Goal: Register for event/course

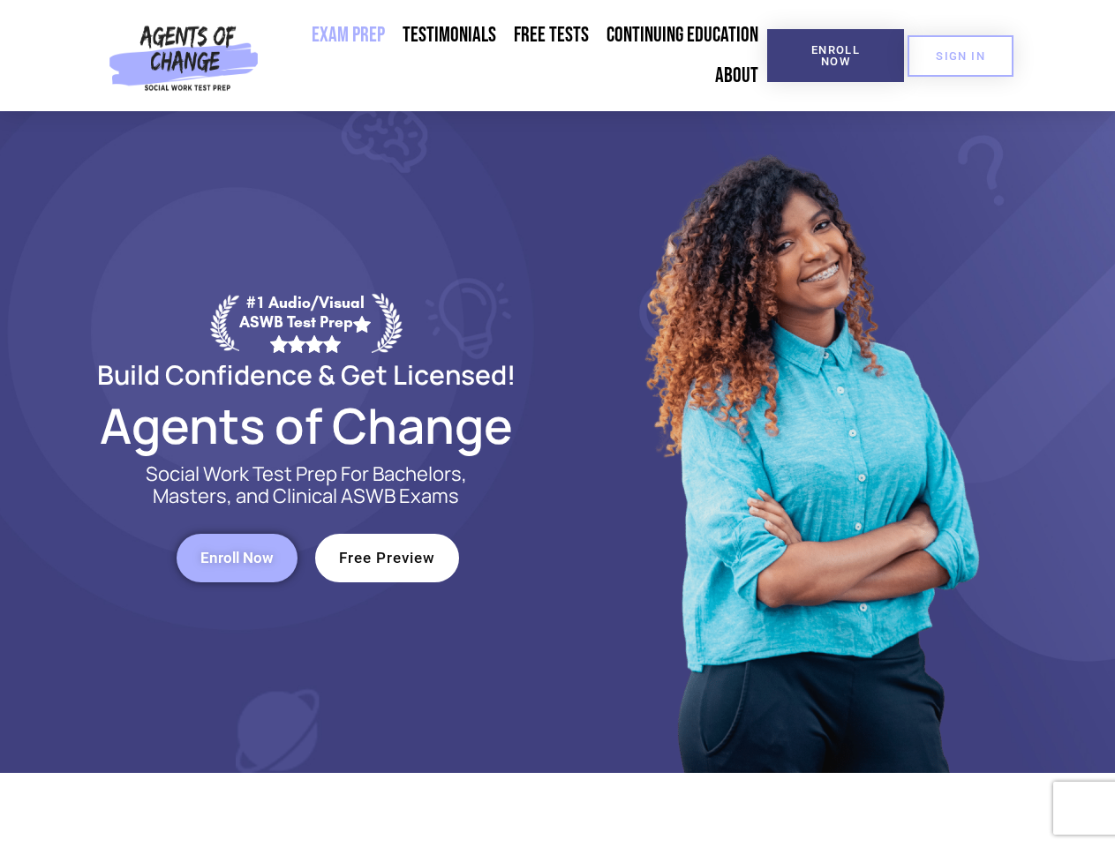
click at [558, 424] on div at bounding box center [809, 442] width 503 height 662
click at [835, 56] on span "Enroll Now" at bounding box center [835, 55] width 80 height 23
click at [960, 56] on span "SIGN IN" at bounding box center [960, 55] width 49 height 11
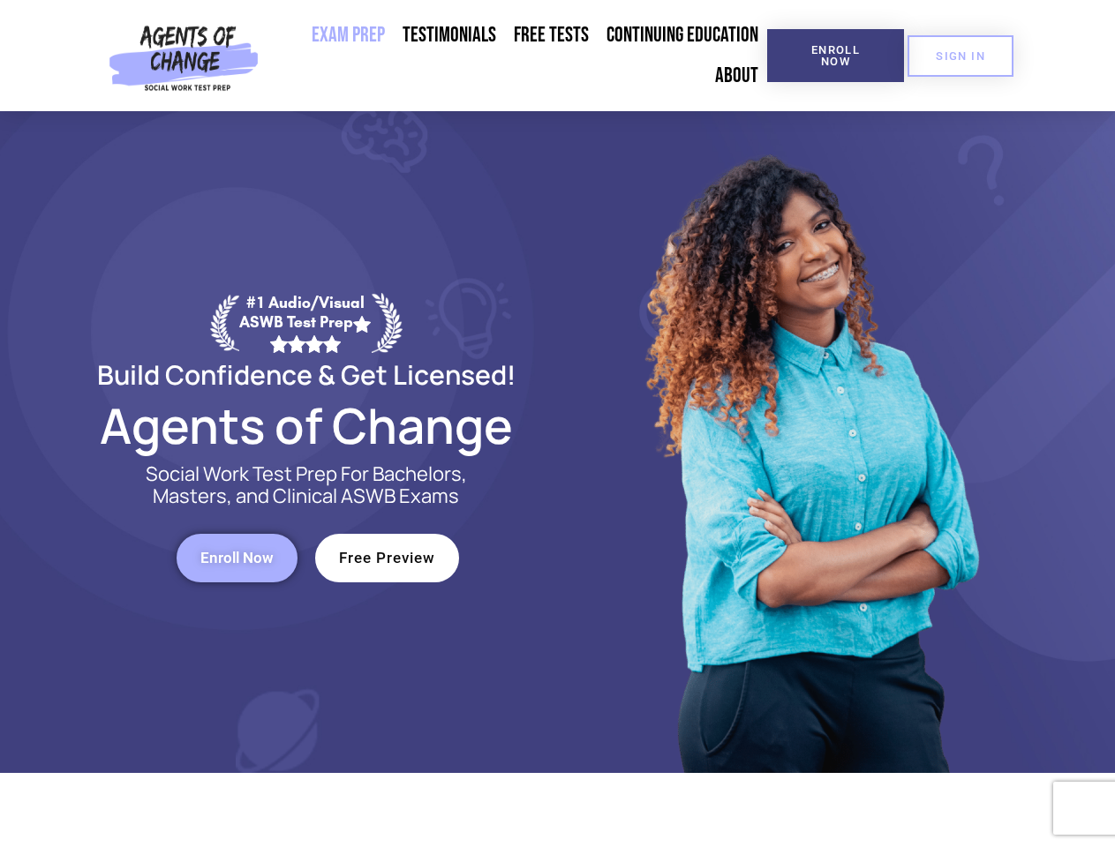
click at [237, 558] on span "Enroll Now" at bounding box center [236, 558] width 73 height 15
click at [387, 558] on span "Free Preview" at bounding box center [387, 558] width 96 height 15
